Goal: Task Accomplishment & Management: Manage account settings

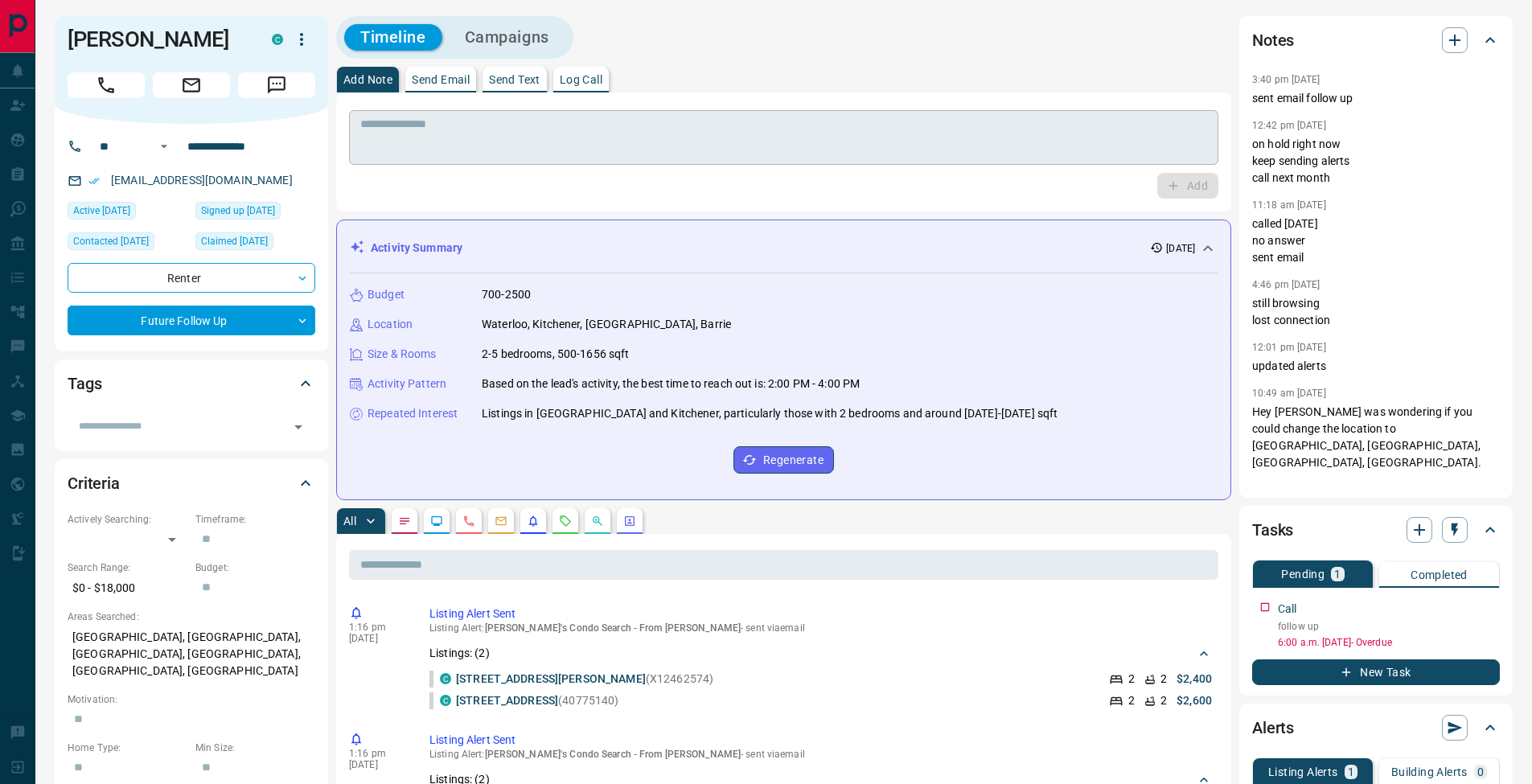
click at [577, 146] on textarea at bounding box center [784, 138] width 847 height 41
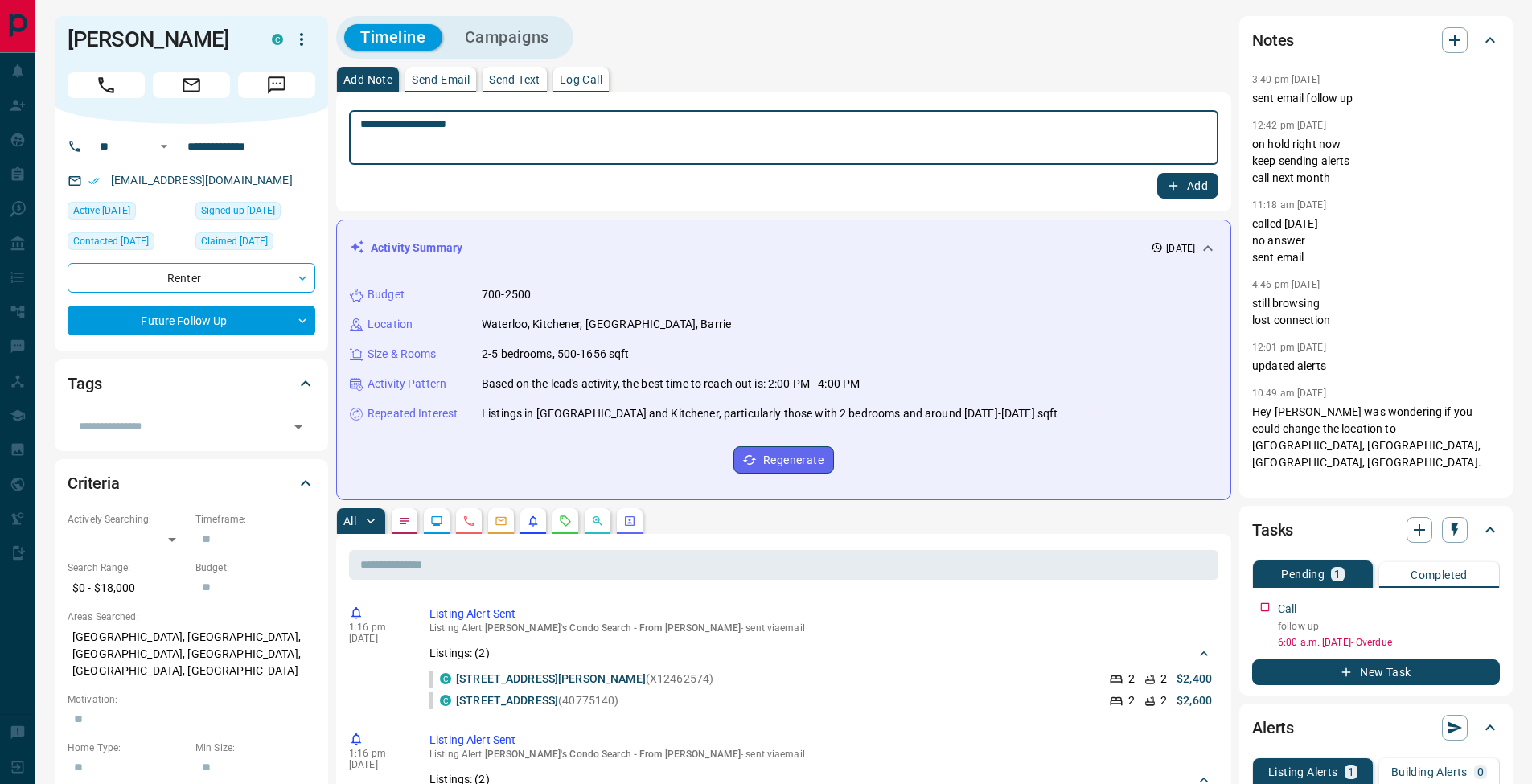
type textarea "**********"
click at [1194, 177] on button "Add" at bounding box center [1187, 186] width 61 height 25
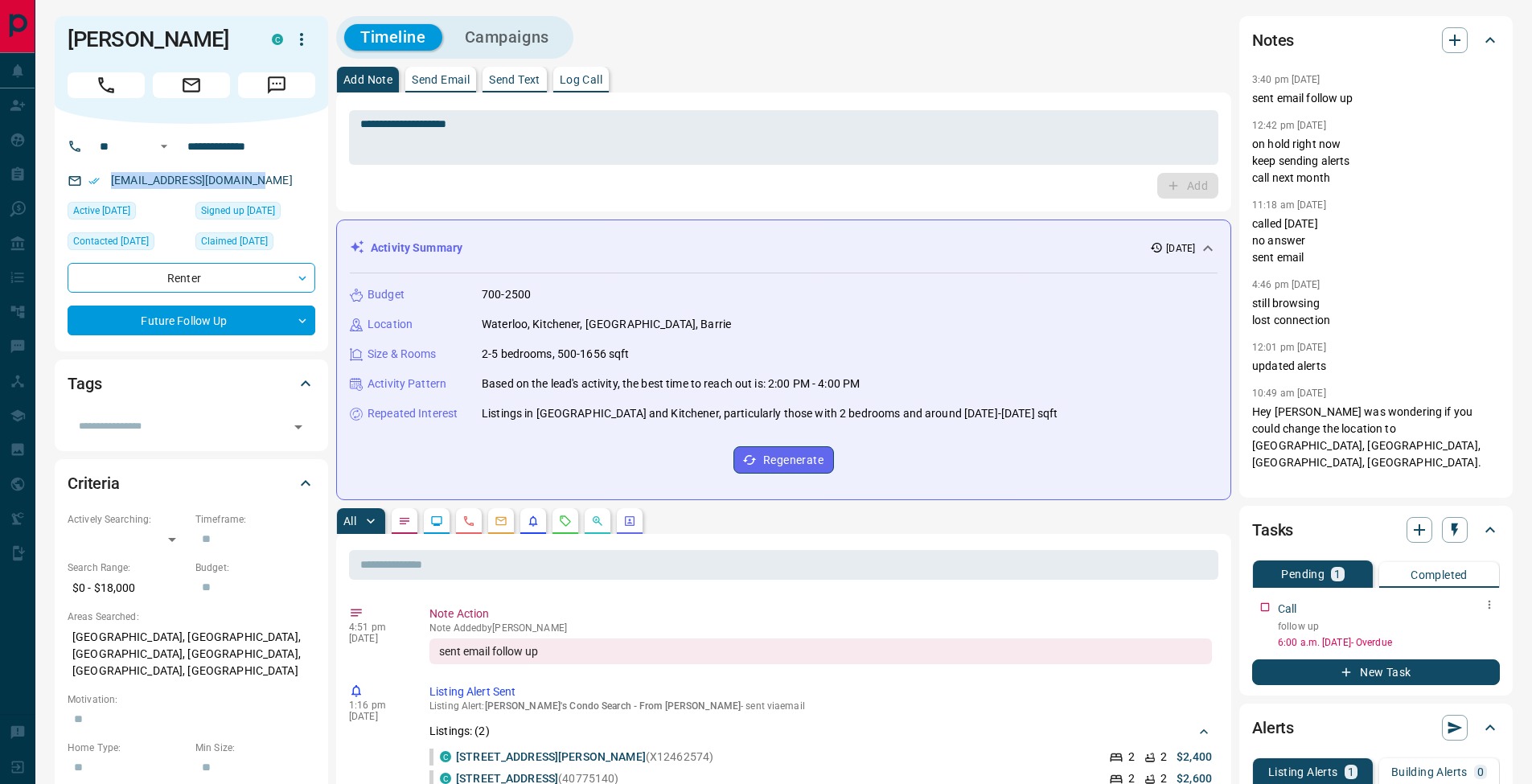
click at [1494, 606] on icon "button" at bounding box center [1489, 604] width 13 height 13
click at [1482, 628] on li "Edit" at bounding box center [1464, 634] width 71 height 24
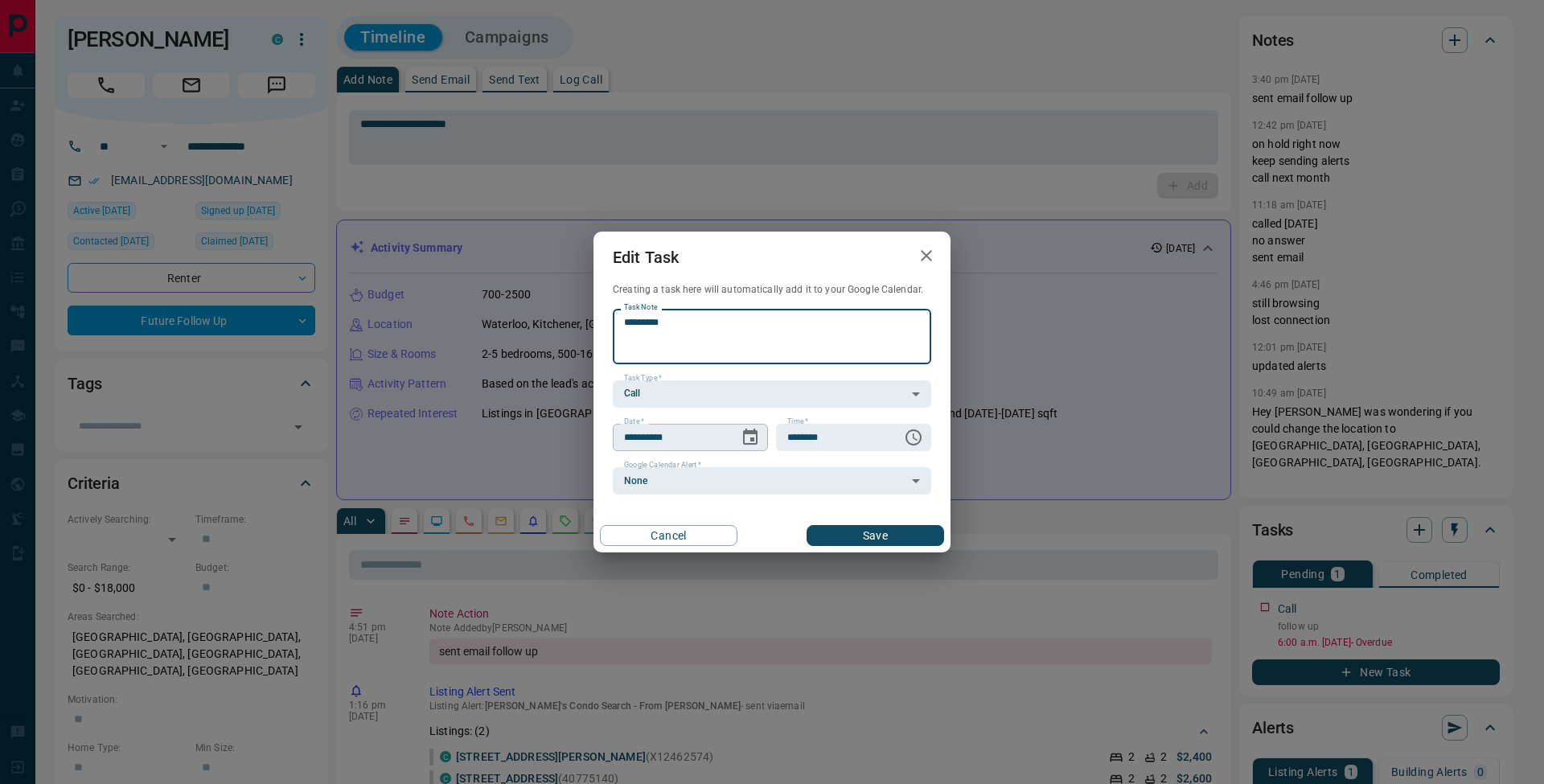
click at [748, 437] on icon "Choose date, selected date is Oct 7, 2025" at bounding box center [750, 438] width 19 height 19
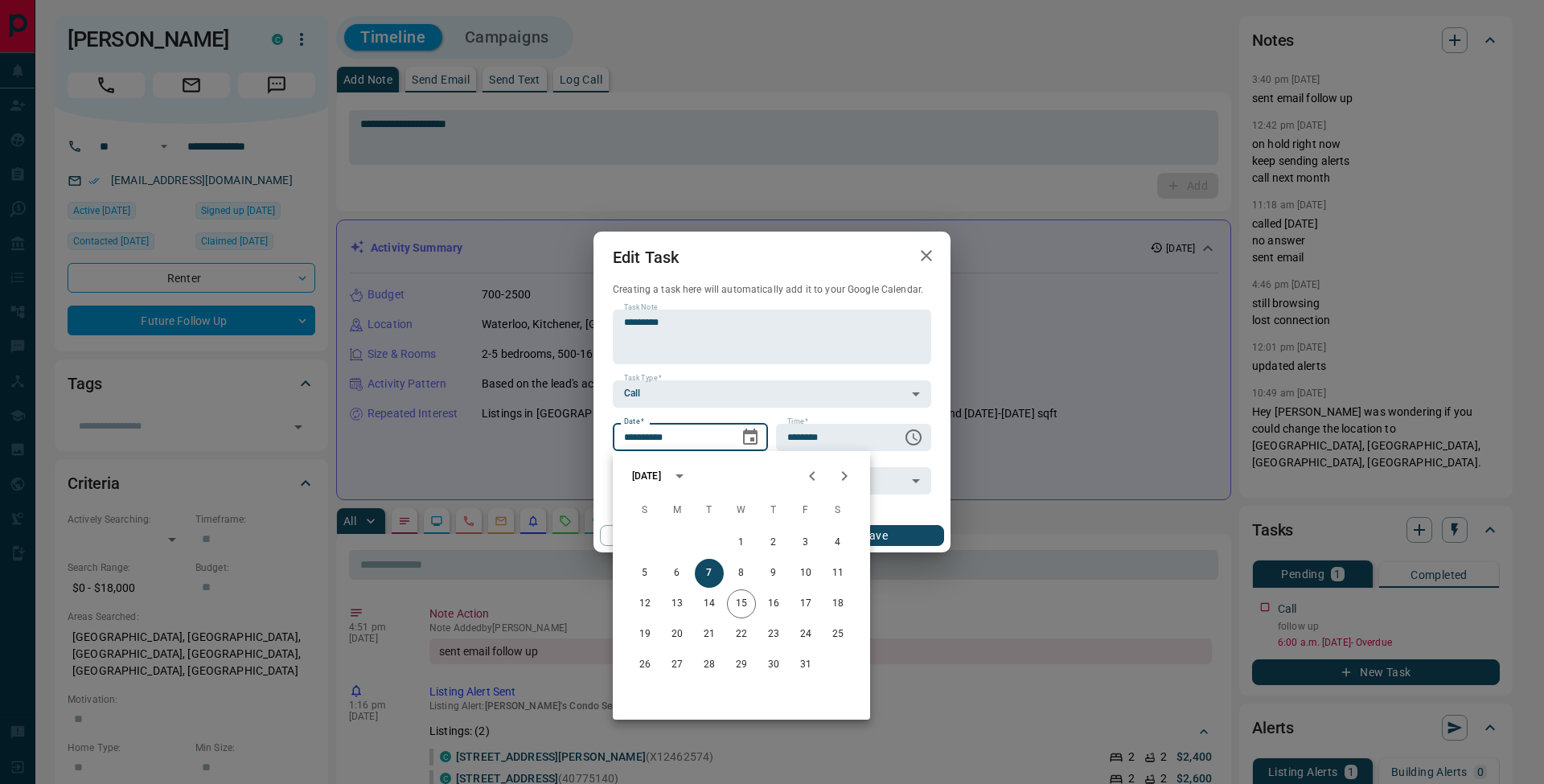
click at [847, 484] on icon "Next month" at bounding box center [844, 476] width 19 height 19
click at [846, 484] on icon "Next month" at bounding box center [844, 476] width 19 height 19
click at [742, 568] on button "10" at bounding box center [741, 573] width 29 height 29
type input "**********"
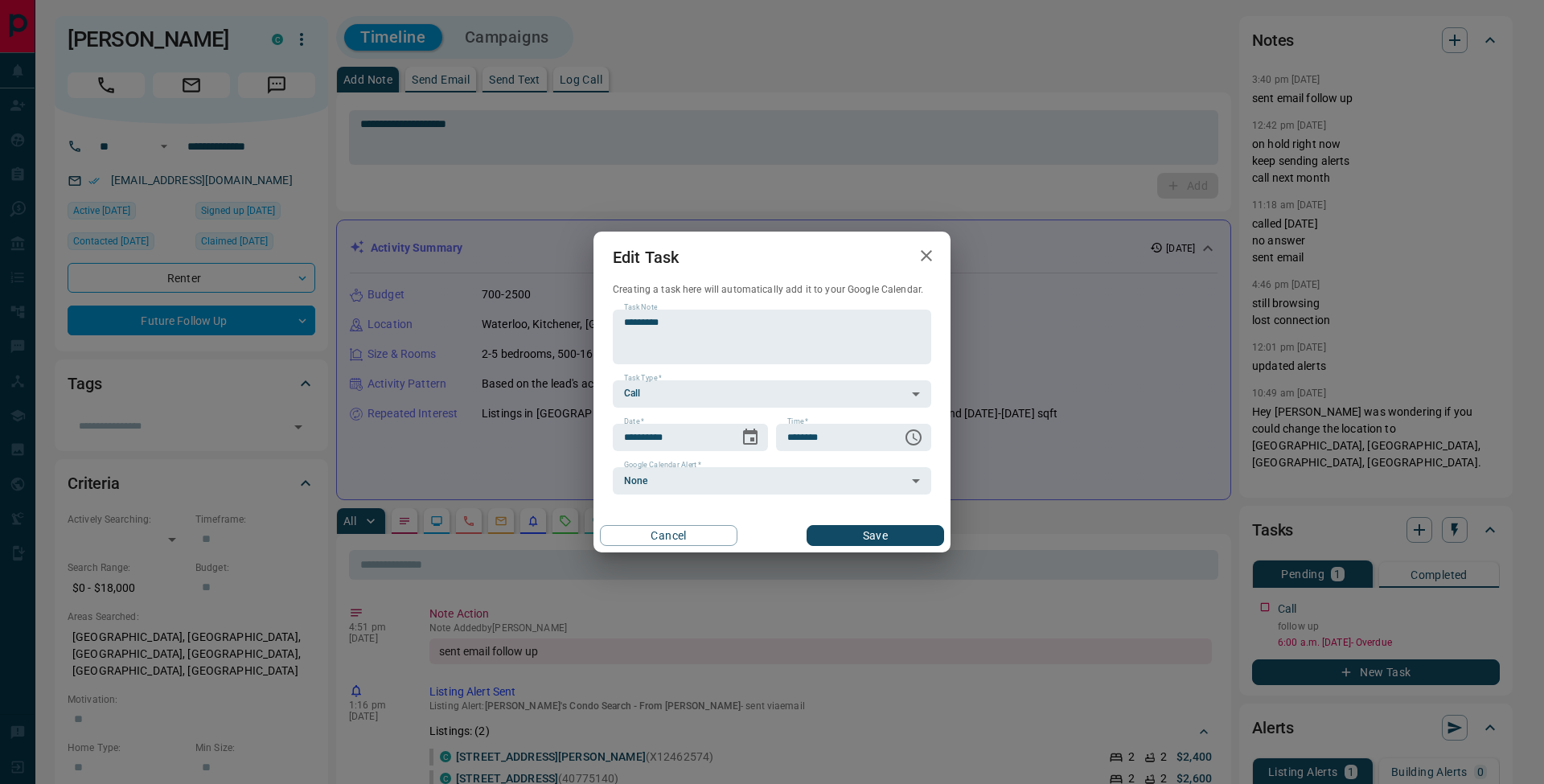
click at [936, 527] on button "Save" at bounding box center [875, 535] width 137 height 20
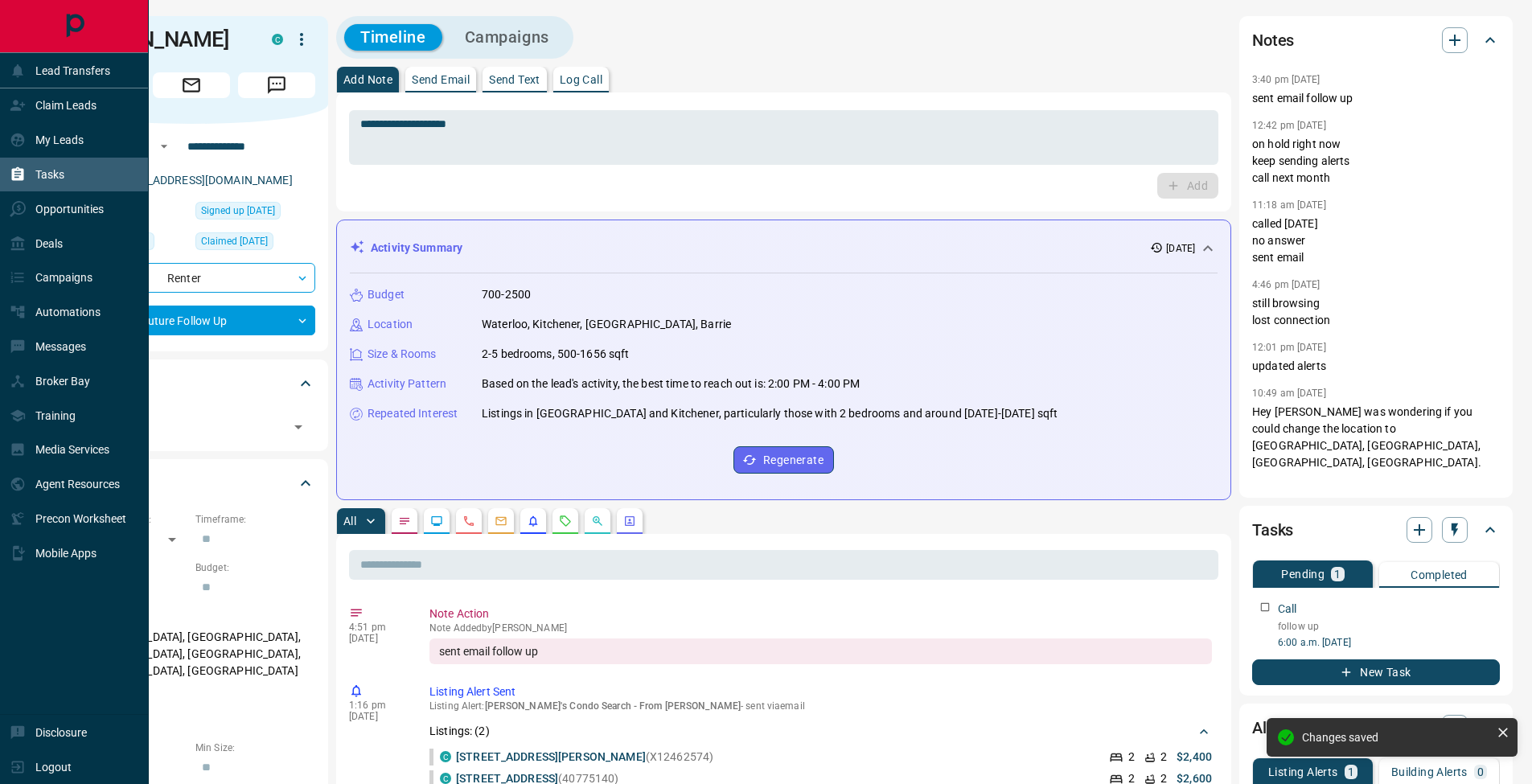
click at [20, 166] on icon at bounding box center [18, 174] width 17 height 17
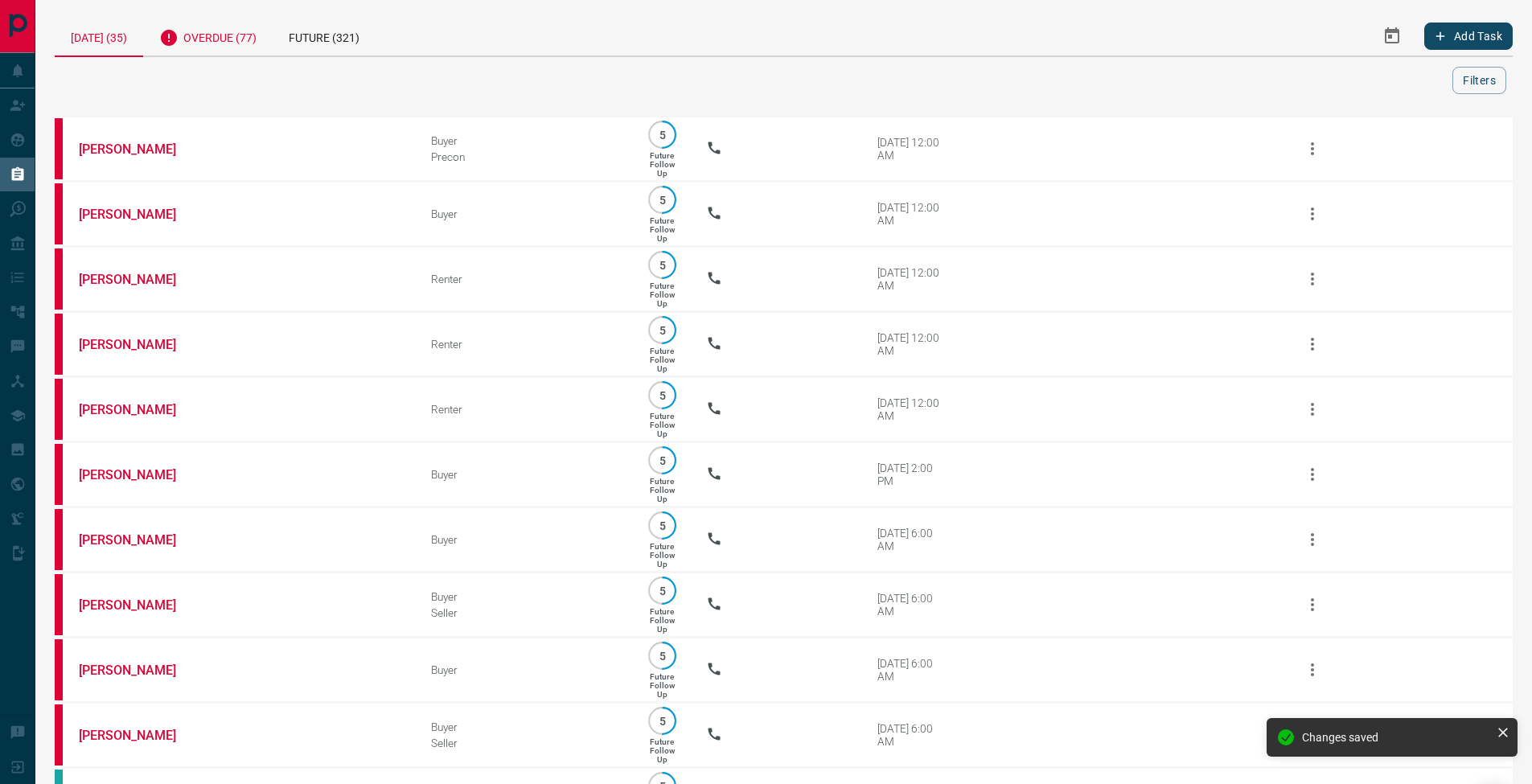
click at [227, 36] on div "Overdue (77)" at bounding box center [207, 36] width 129 height 39
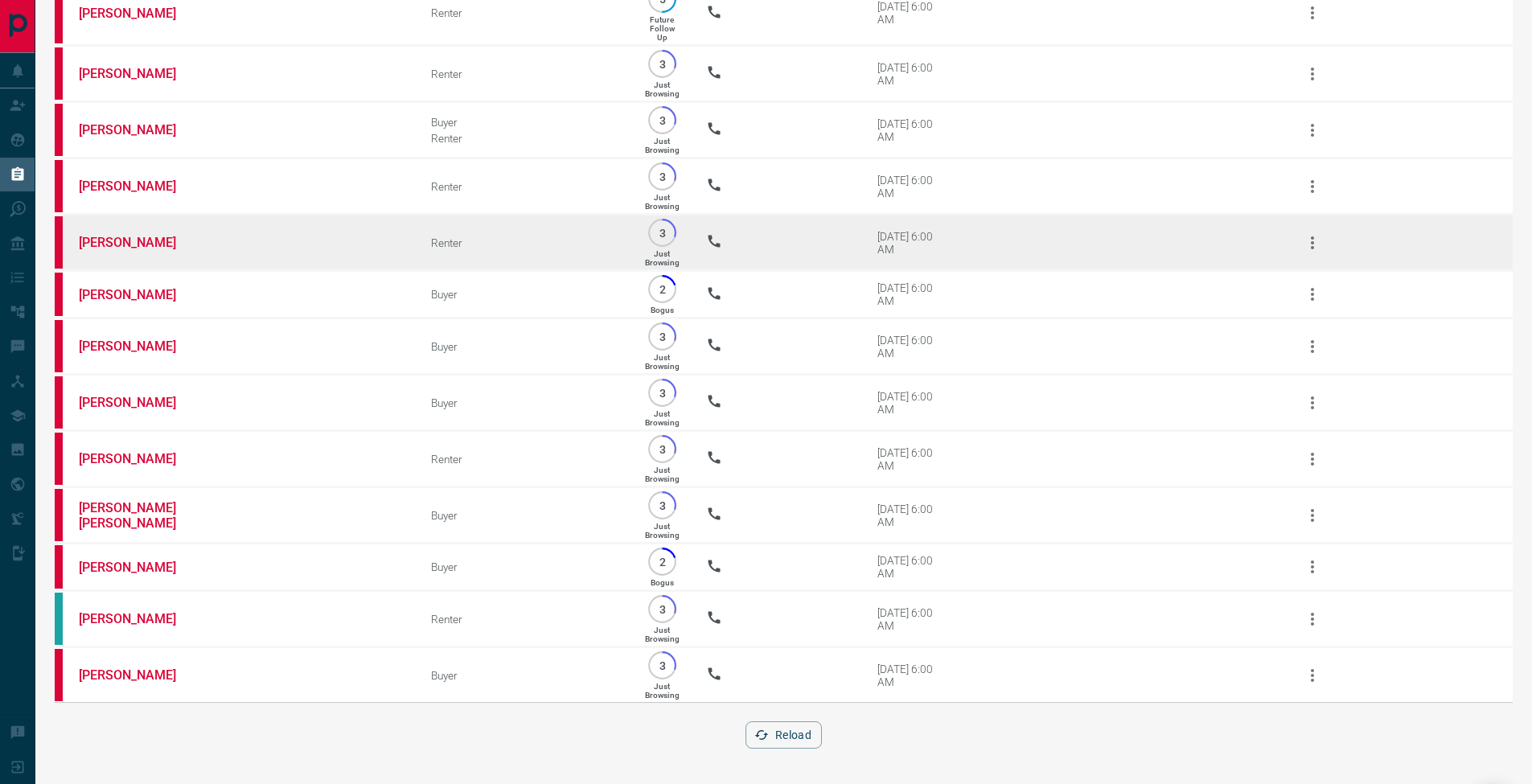
scroll to position [3801, 0]
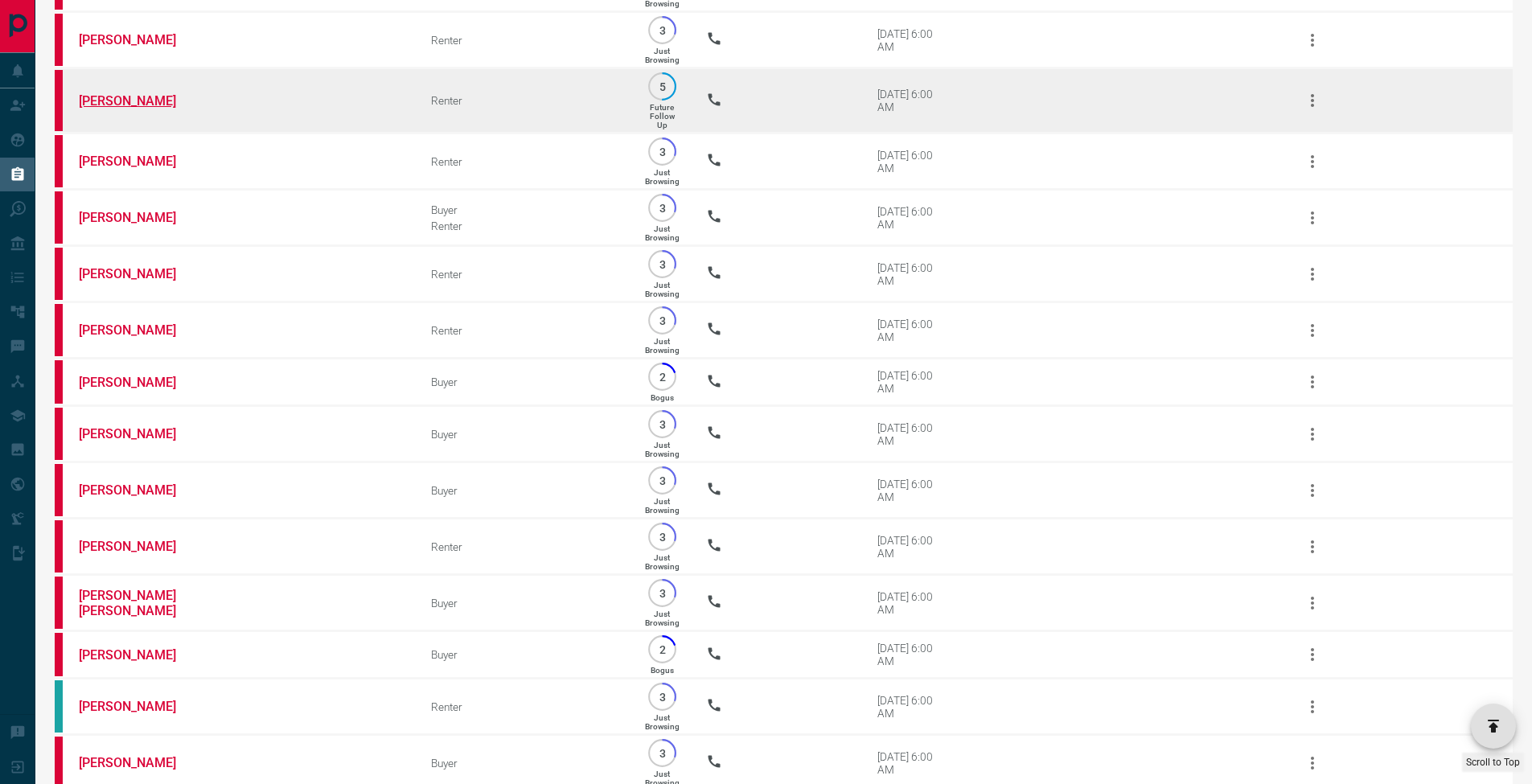
click at [153, 109] on link "[PERSON_NAME]" at bounding box center [139, 101] width 121 height 16
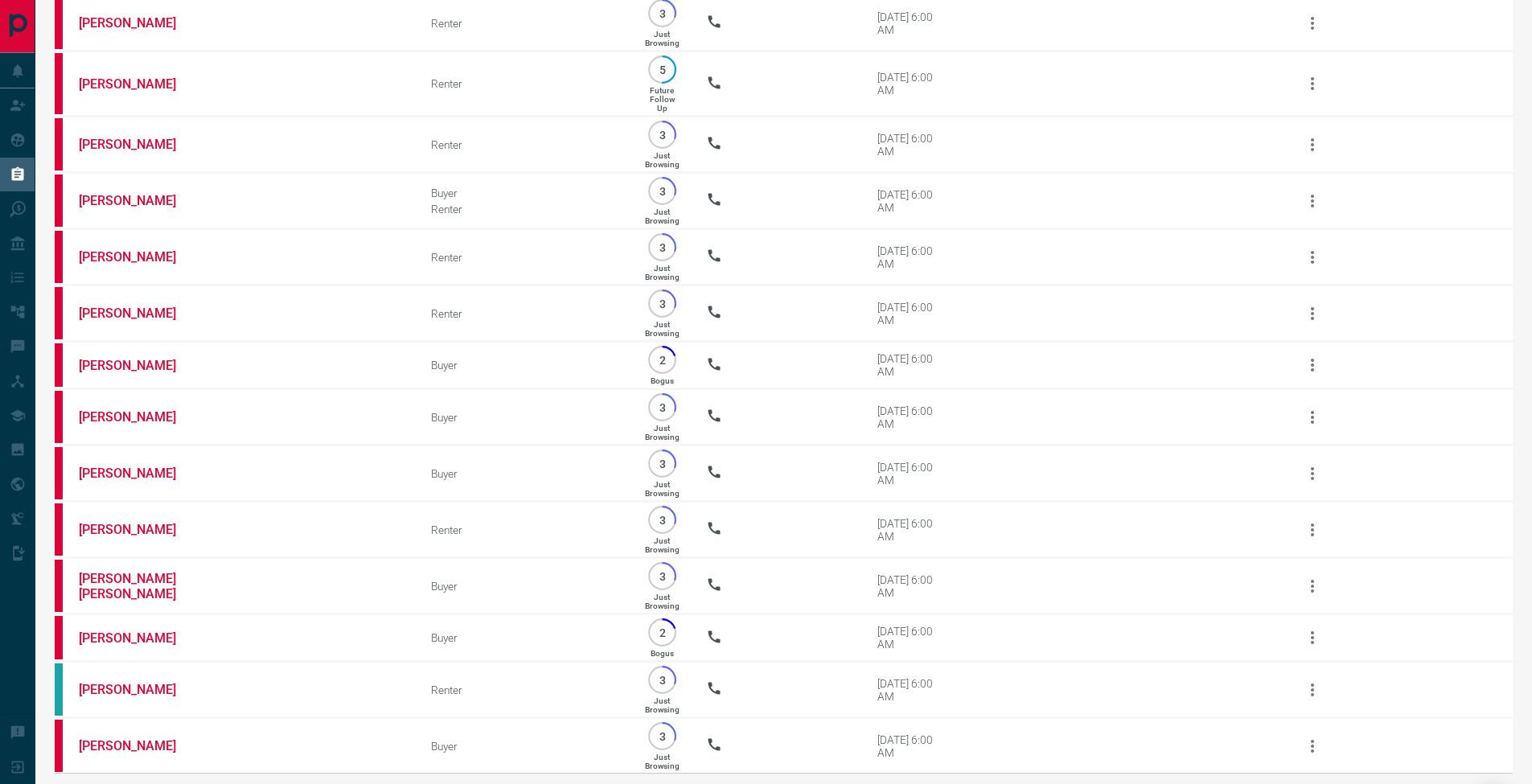
scroll to position [4025, 0]
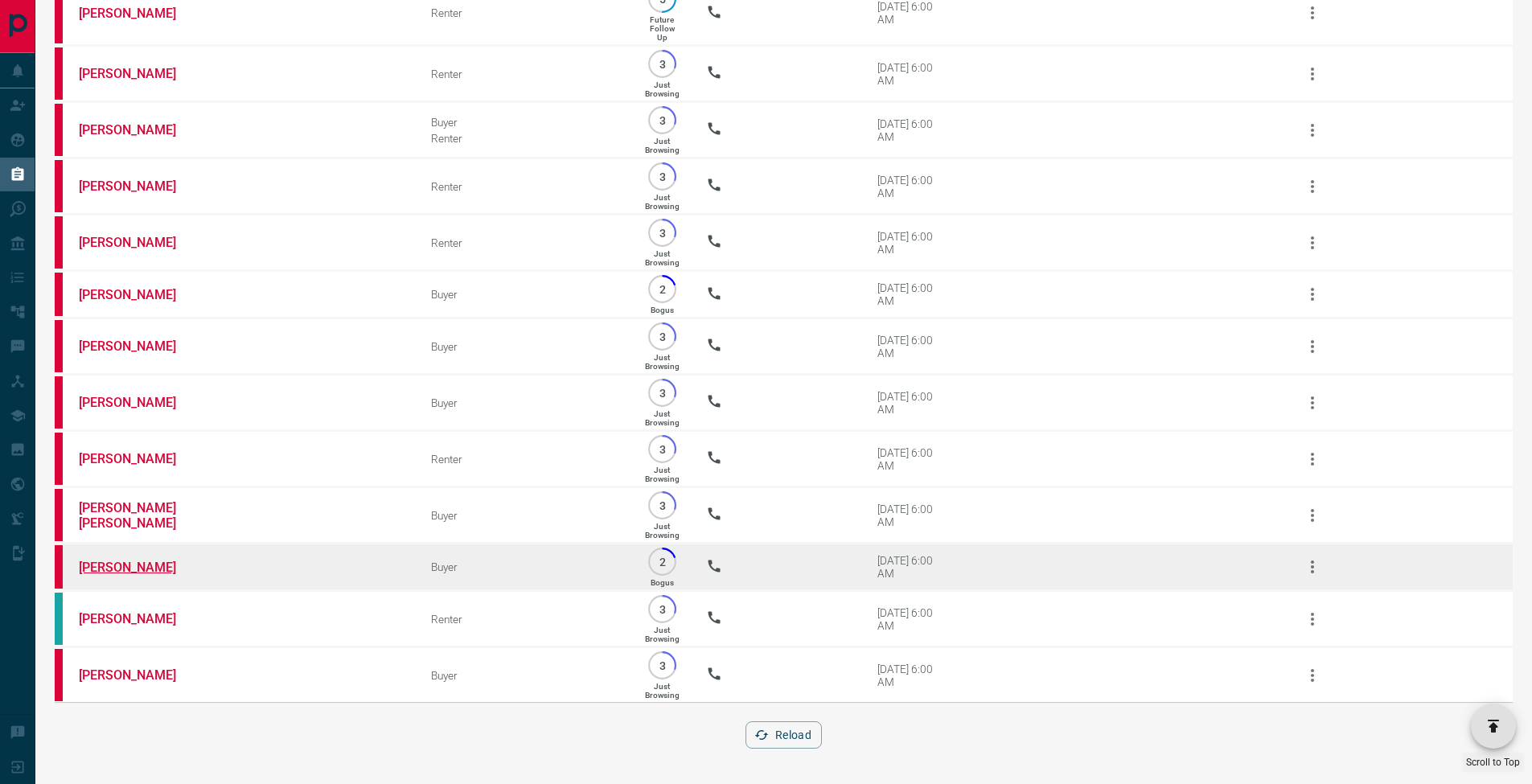
click at [152, 559] on link "[PERSON_NAME]" at bounding box center [139, 567] width 121 height 16
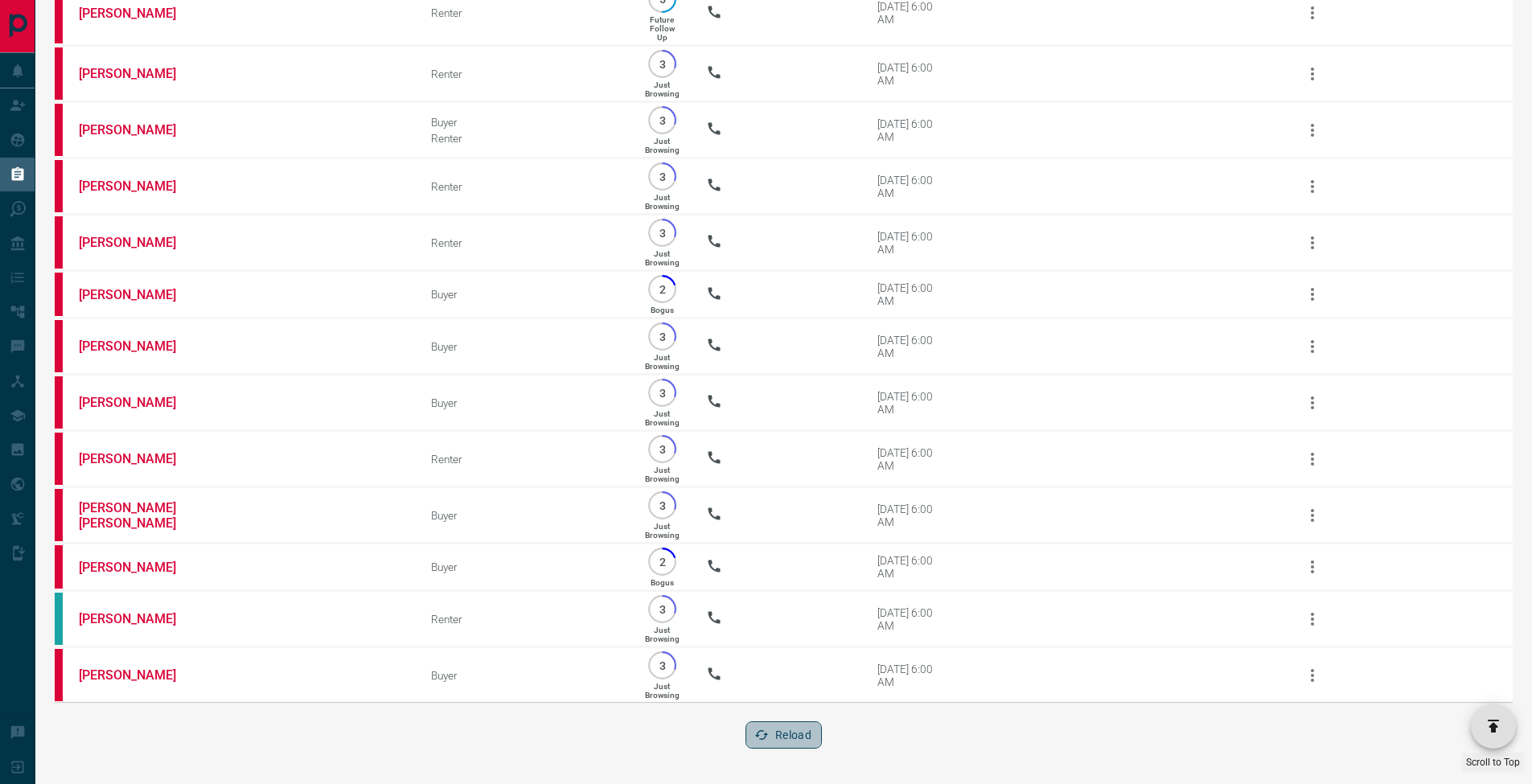
click at [800, 737] on button "Reload" at bounding box center [784, 734] width 77 height 27
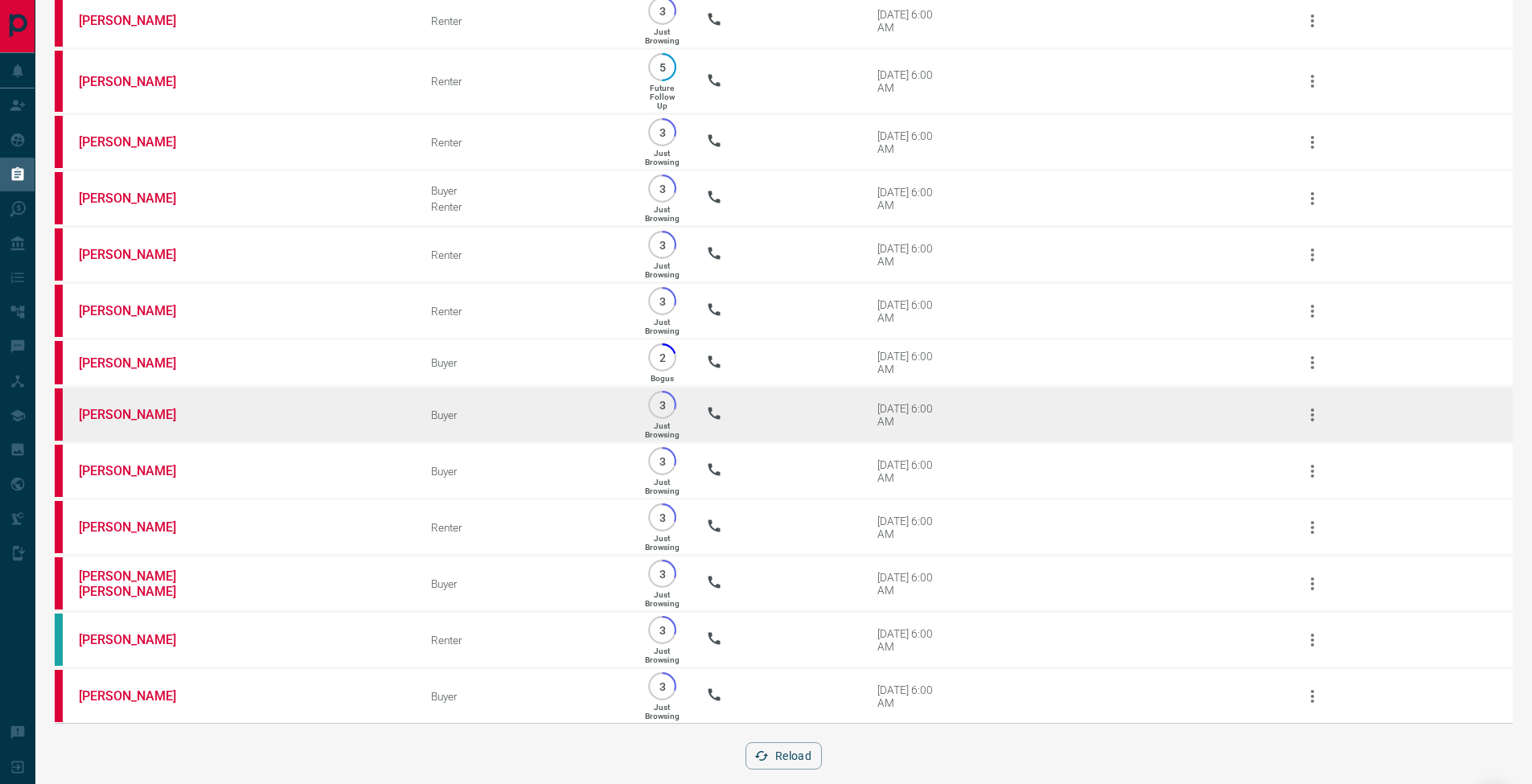
scroll to position [3818, 0]
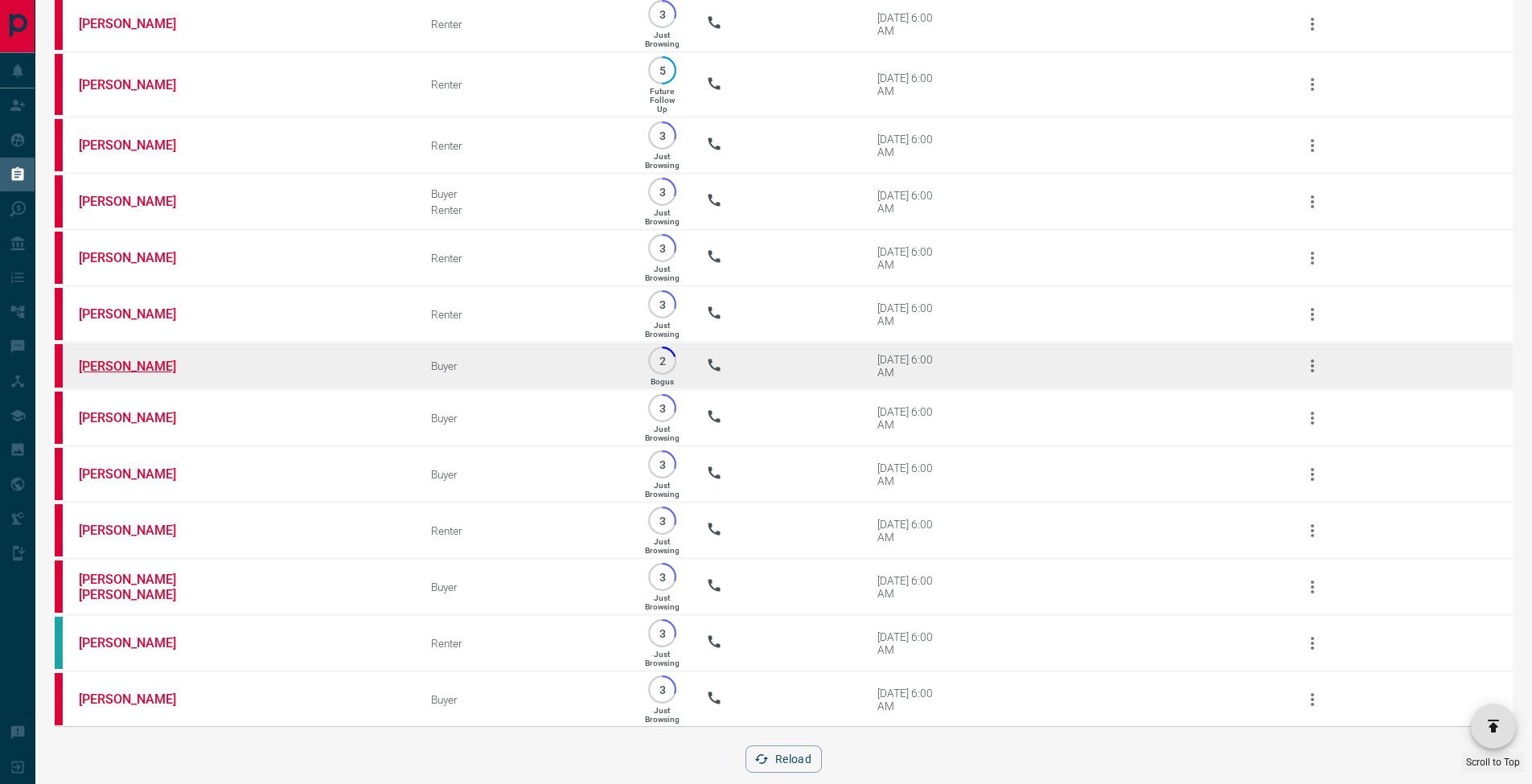
click at [155, 374] on link "[PERSON_NAME]" at bounding box center [139, 367] width 121 height 16
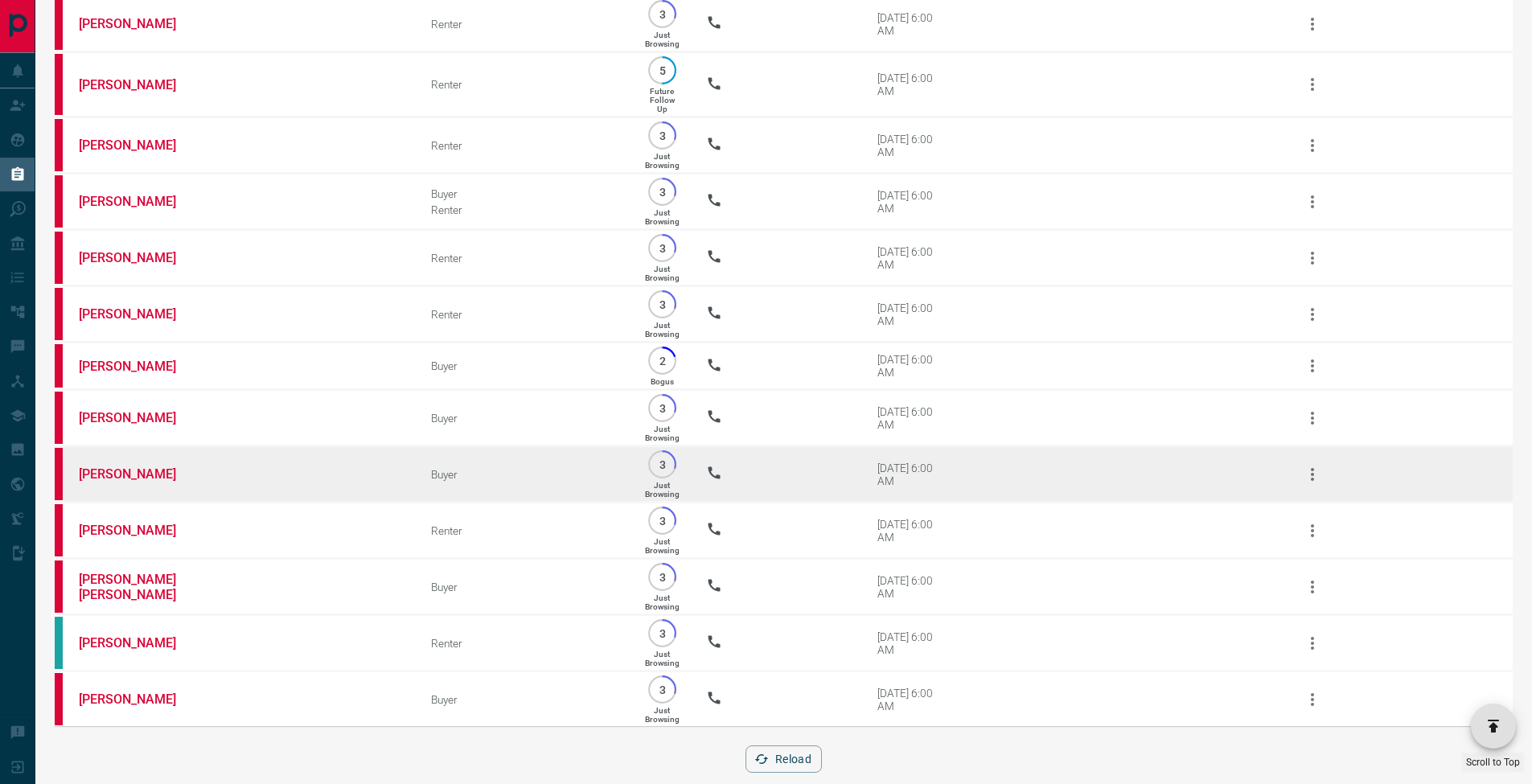
scroll to position [3976, 0]
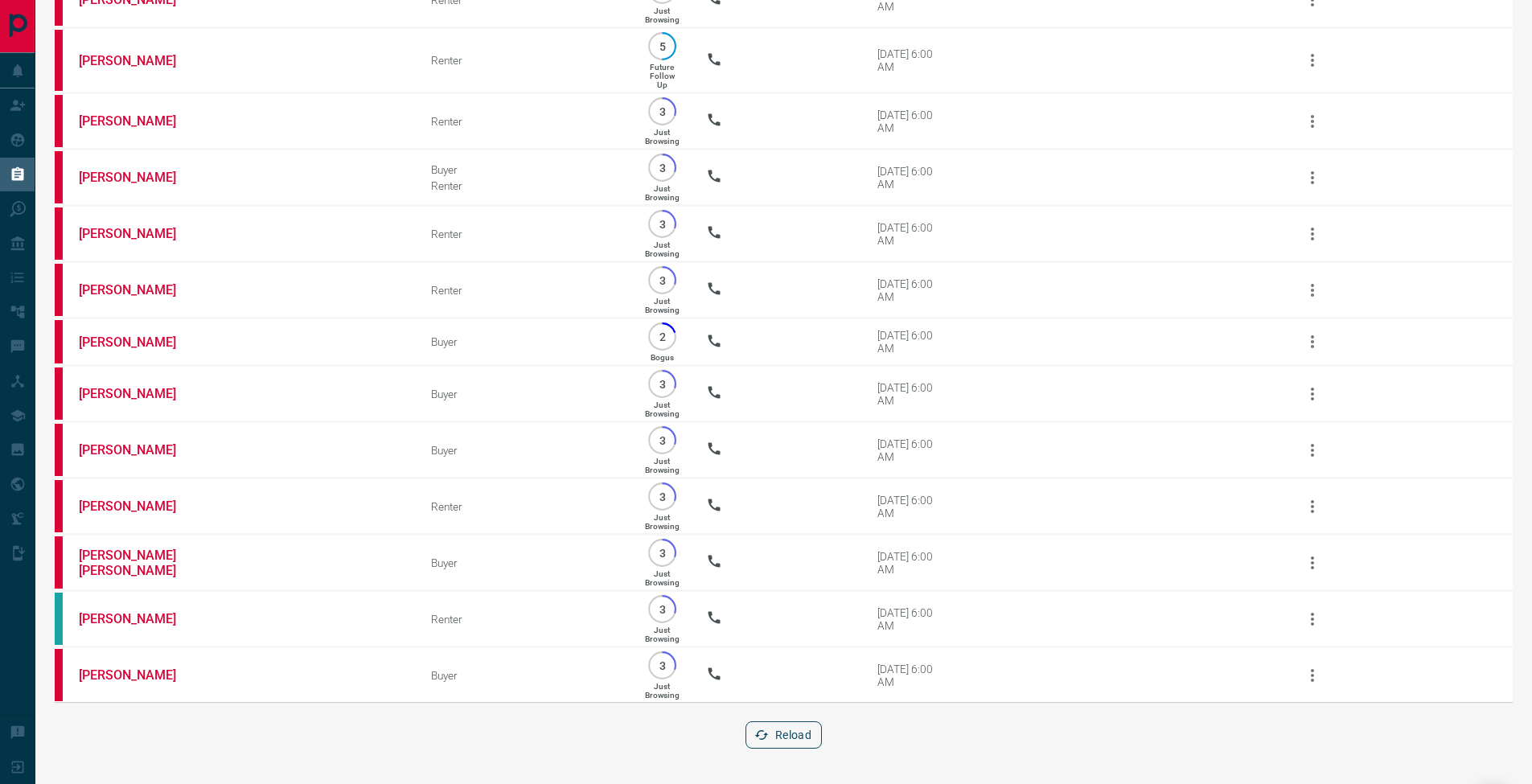
click at [793, 733] on button "Reload" at bounding box center [784, 734] width 77 height 27
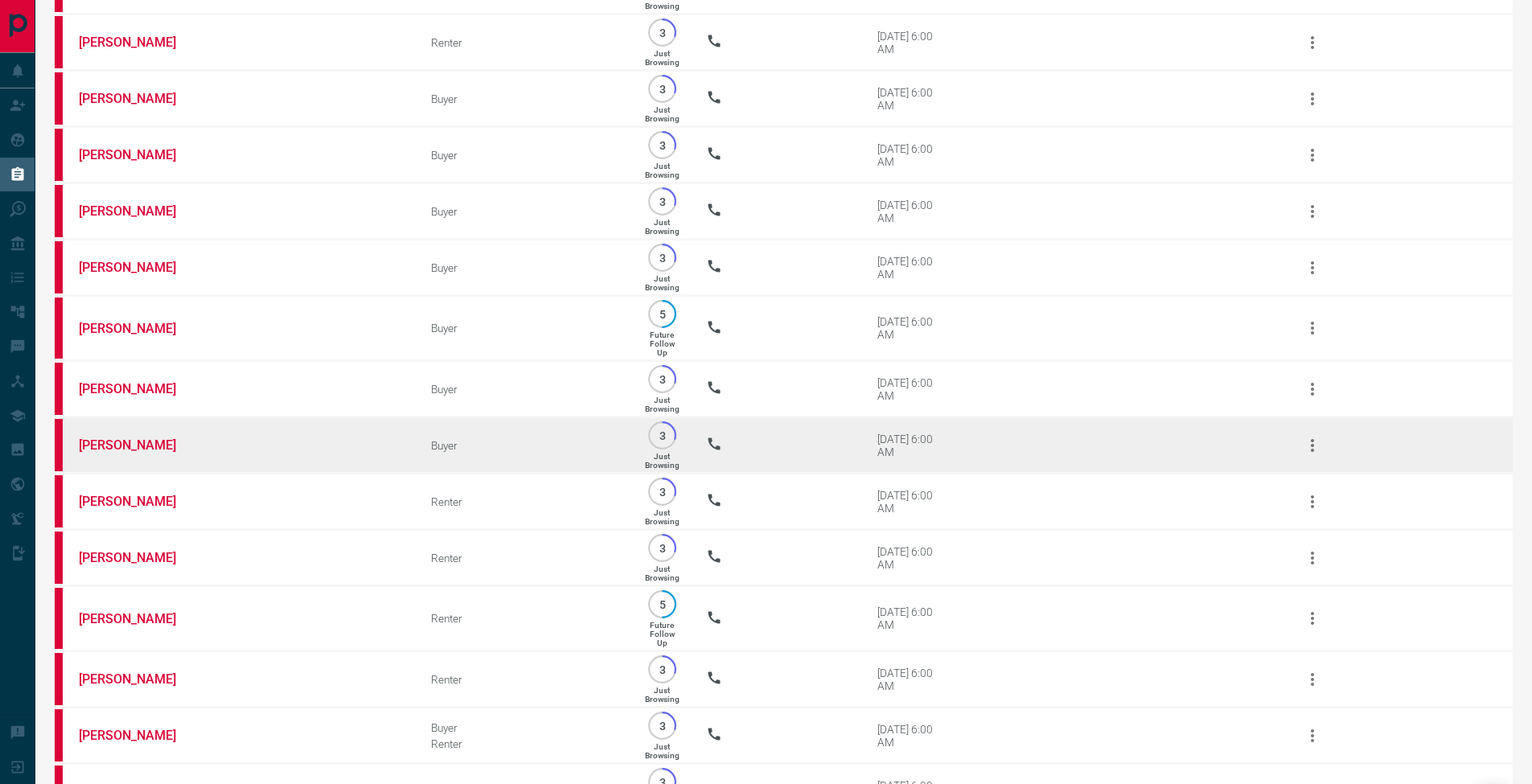
scroll to position [3155, 0]
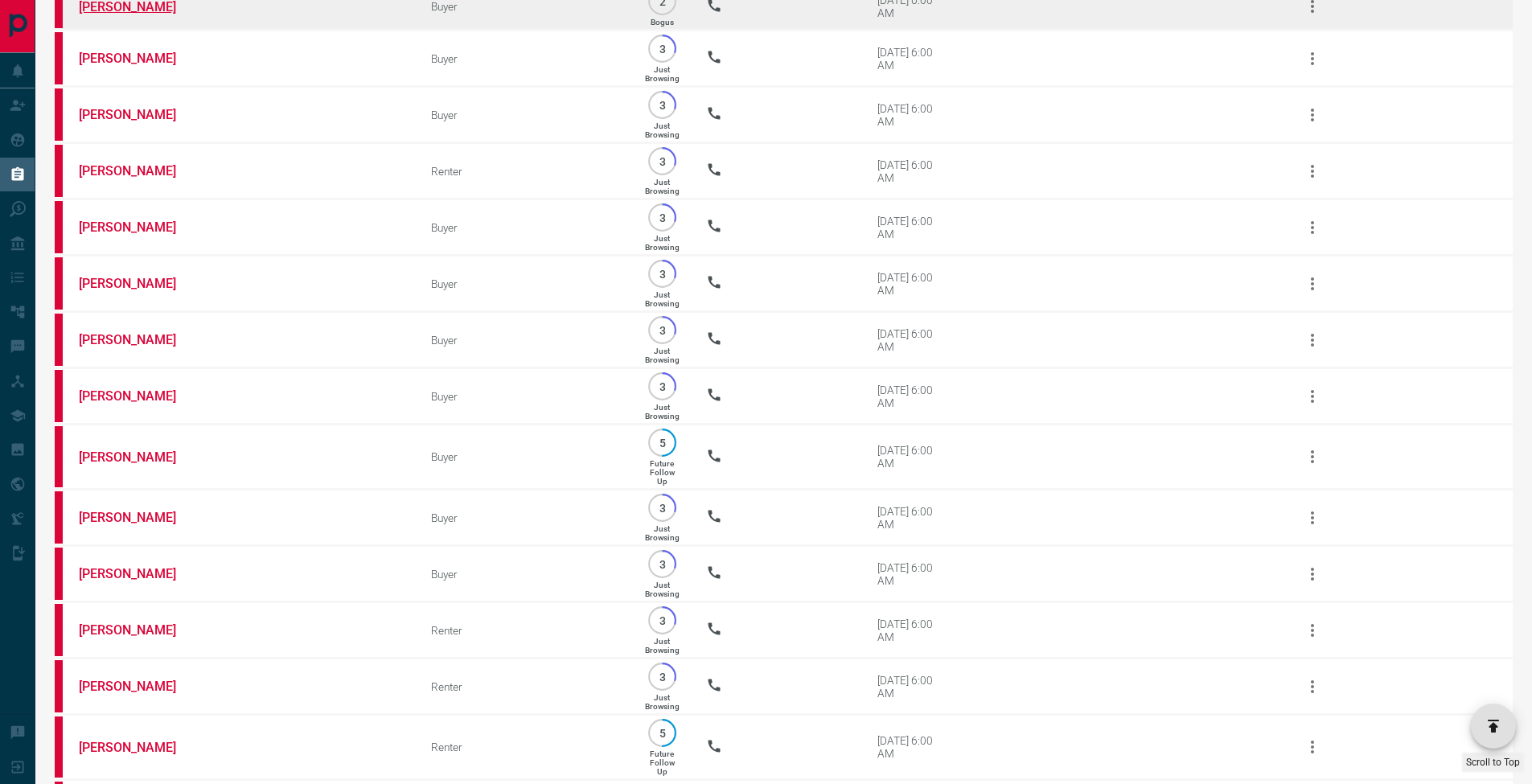
click at [93, 15] on link "[PERSON_NAME]" at bounding box center [139, 7] width 121 height 16
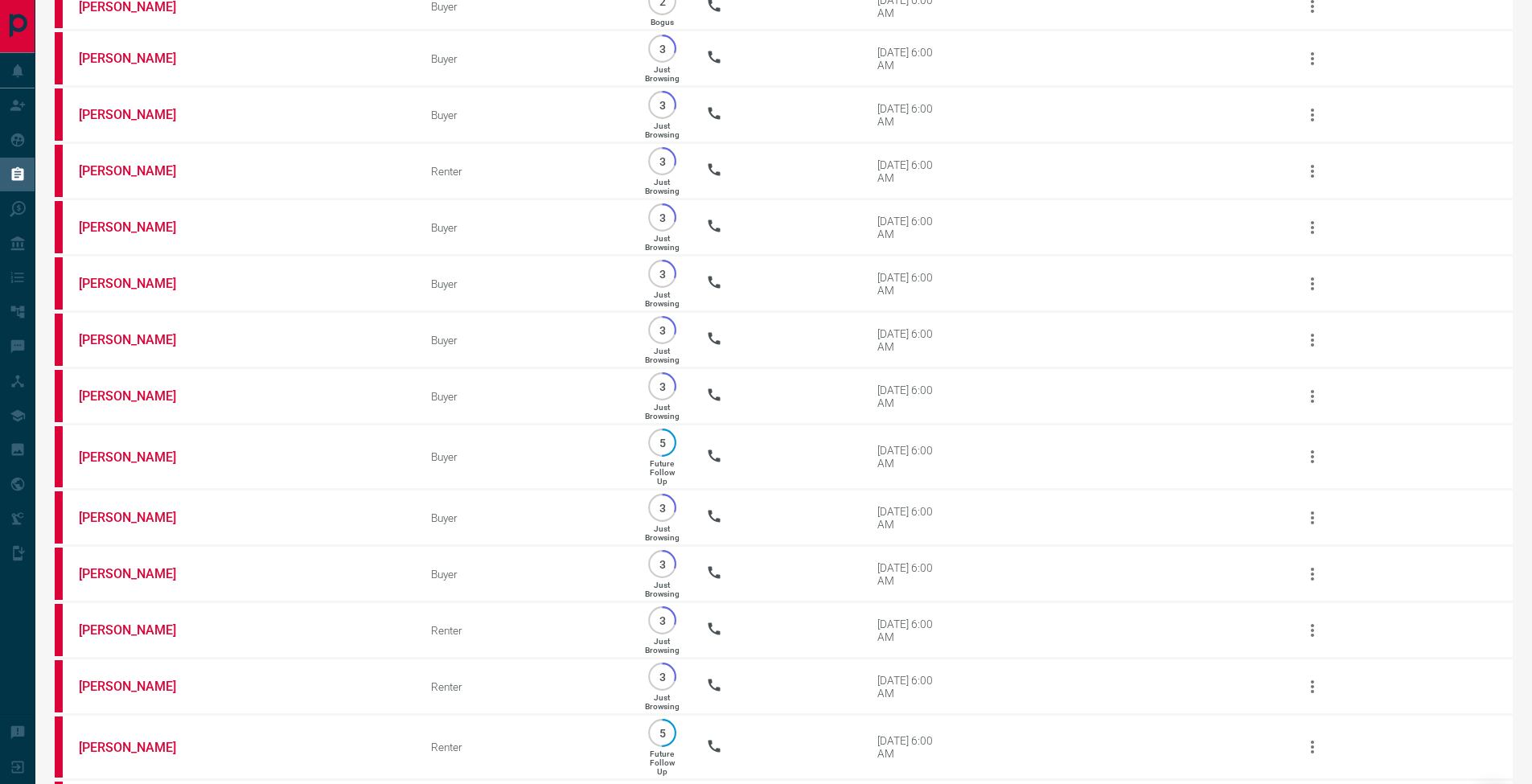
scroll to position [3929, 0]
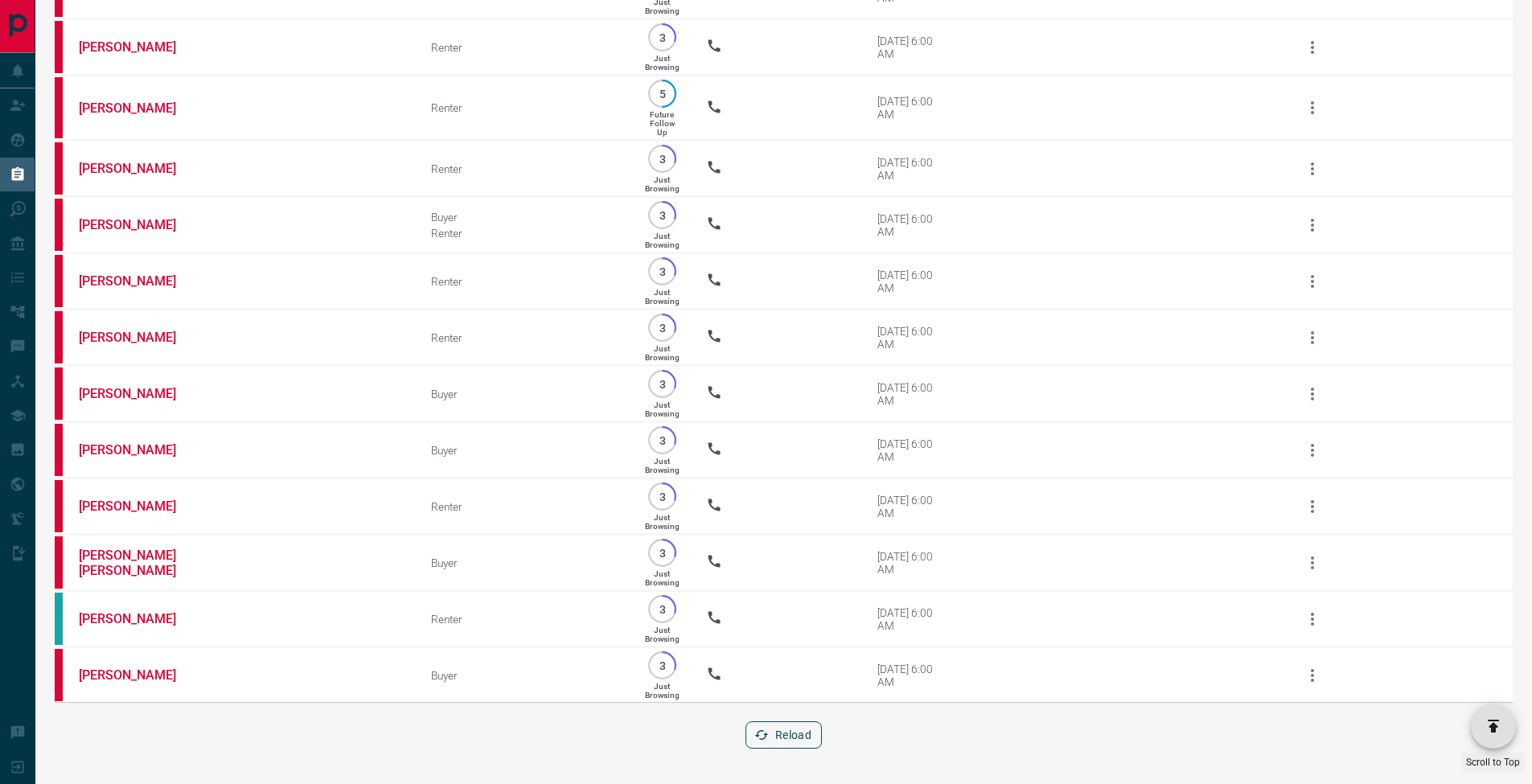
click at [790, 732] on button "Reload" at bounding box center [784, 734] width 77 height 27
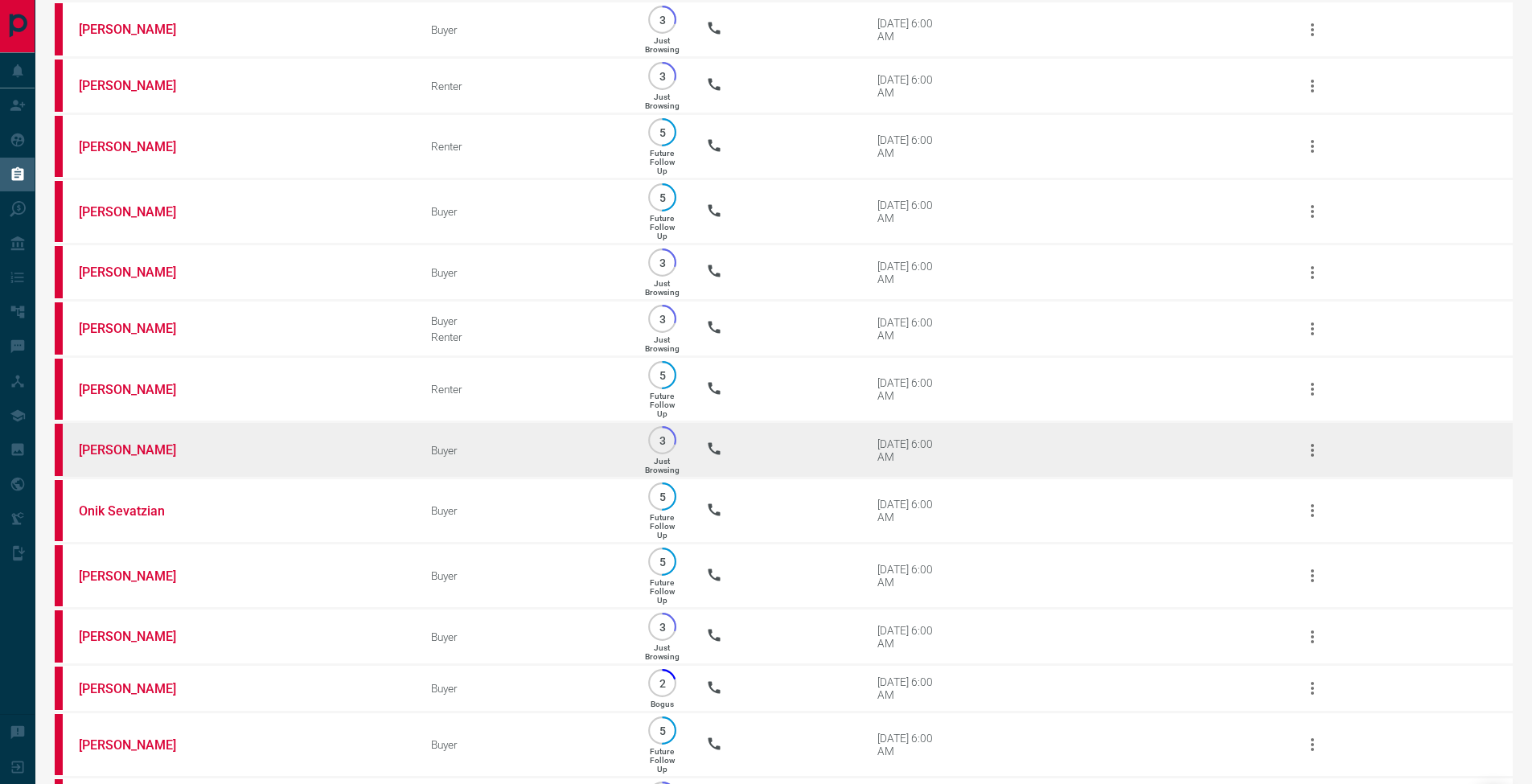
scroll to position [877, 0]
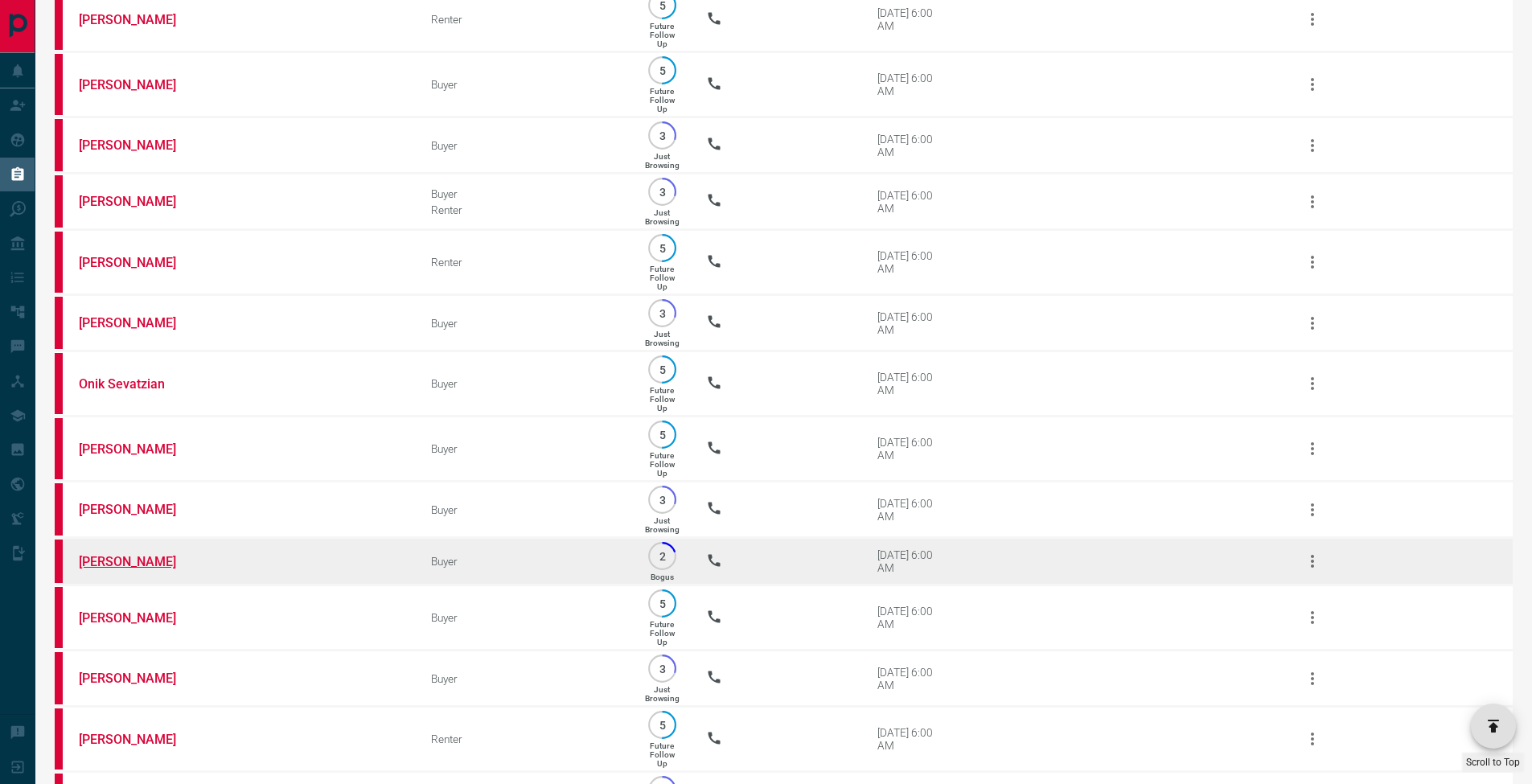
click at [134, 569] on link "[PERSON_NAME]" at bounding box center [139, 561] width 121 height 16
